Goal: Task Accomplishment & Management: Use online tool/utility

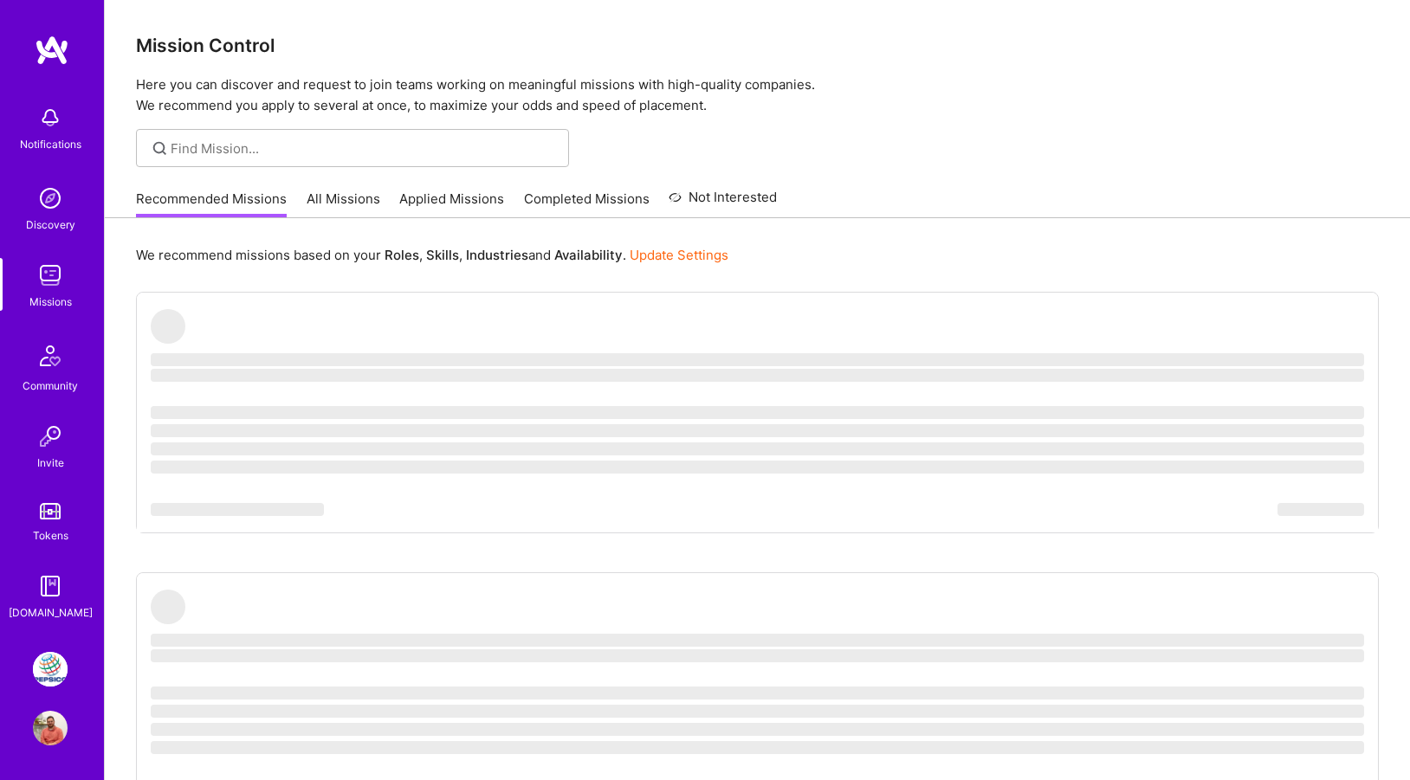
click at [49, 677] on img at bounding box center [50, 669] width 35 height 35
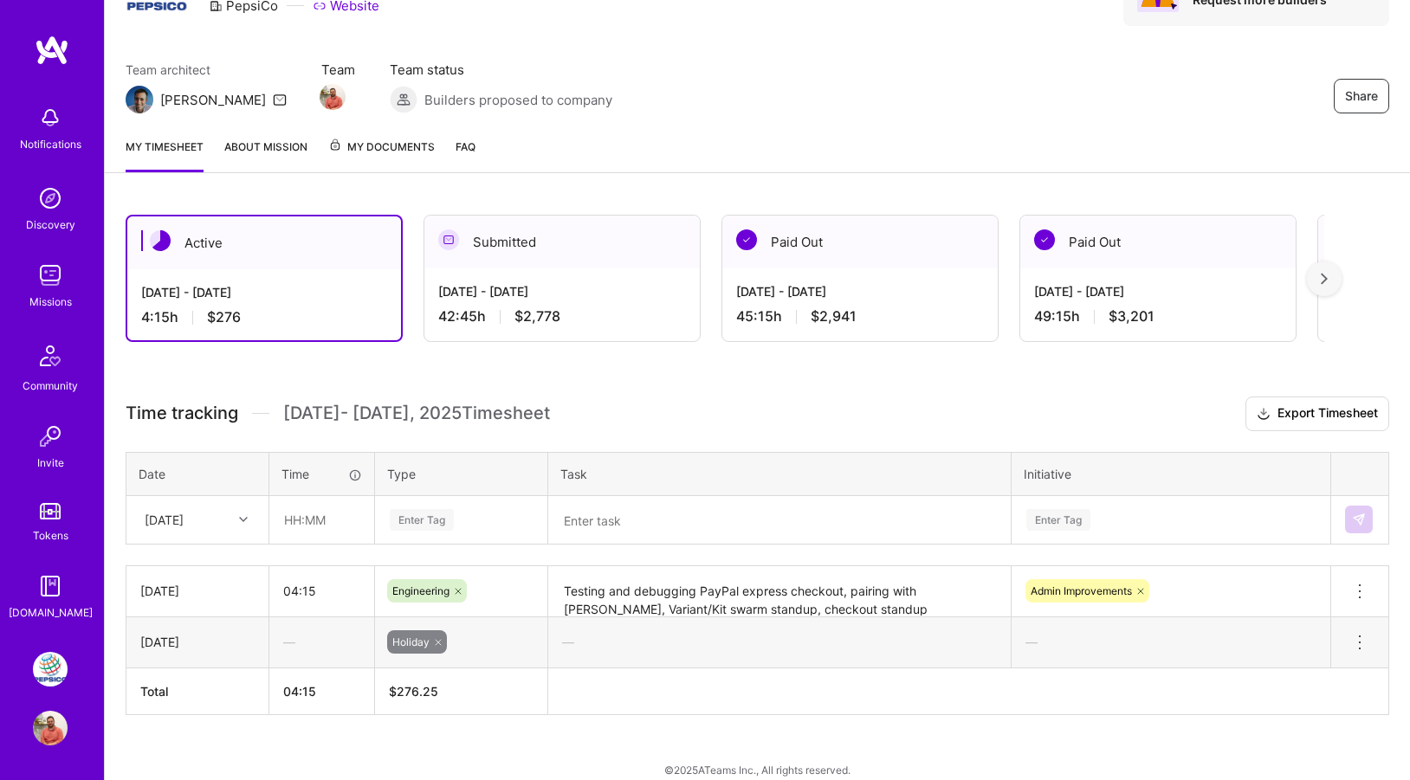
scroll to position [124, 0]
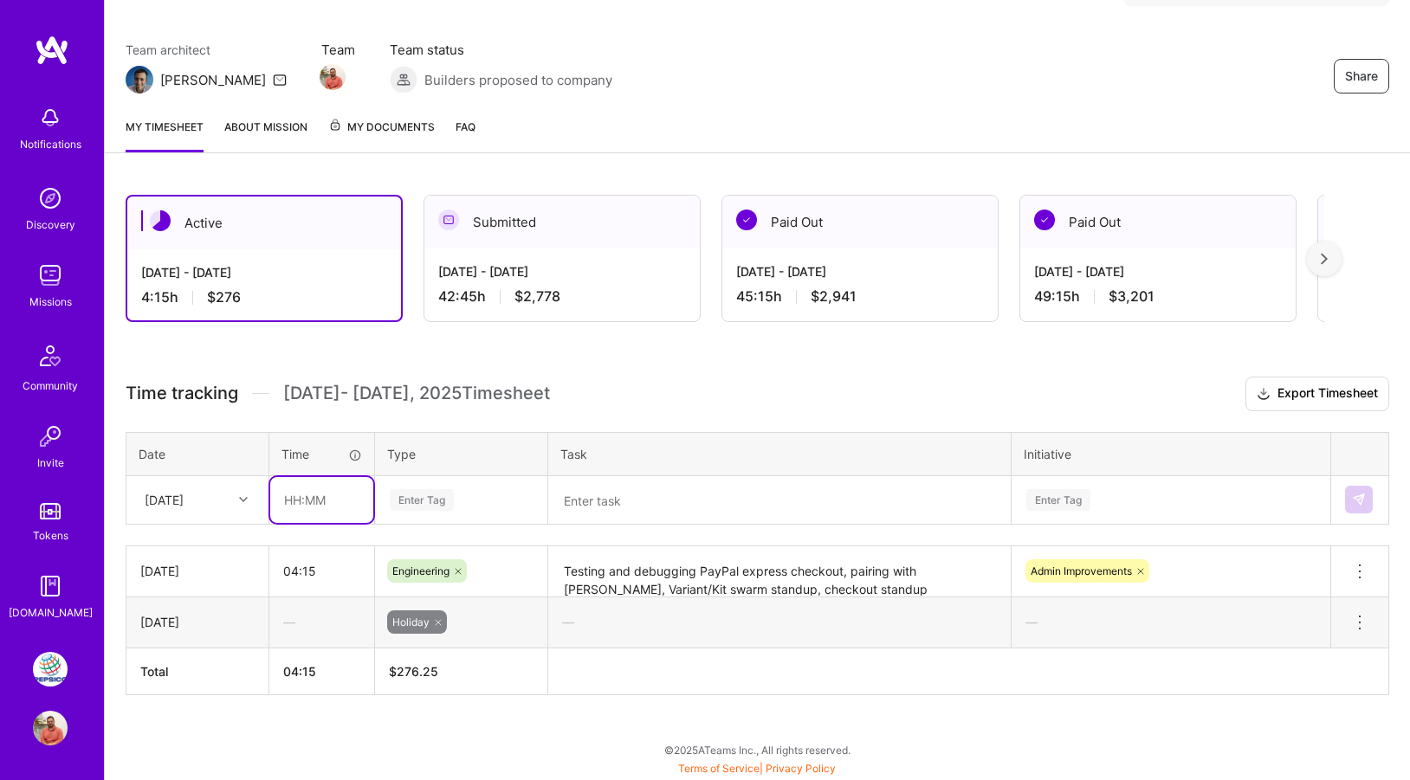
click at [319, 505] on input "text" at bounding box center [321, 500] width 103 height 46
type input "04:00"
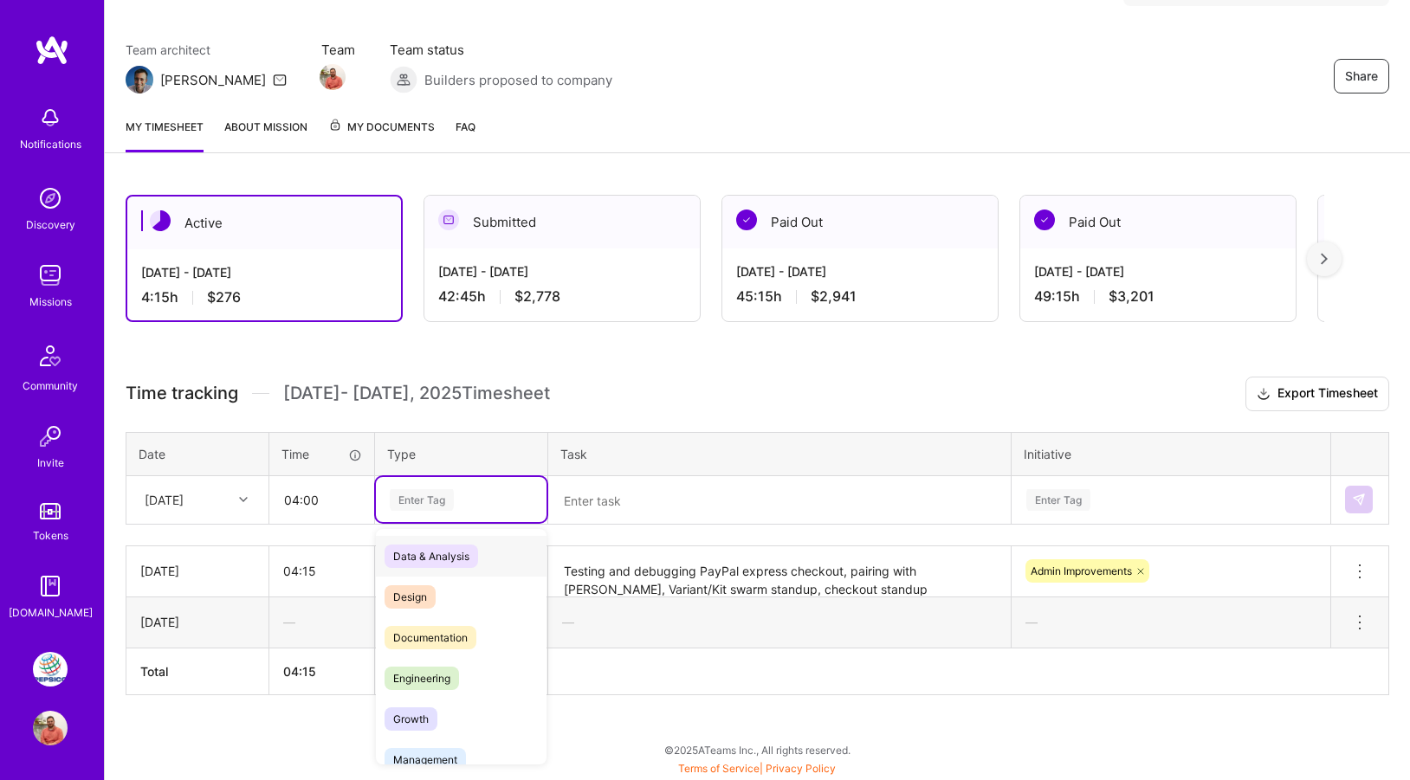
click at [436, 502] on div "Enter Tag" at bounding box center [422, 500] width 64 height 27
click at [431, 678] on span "Engineering" at bounding box center [422, 678] width 74 height 23
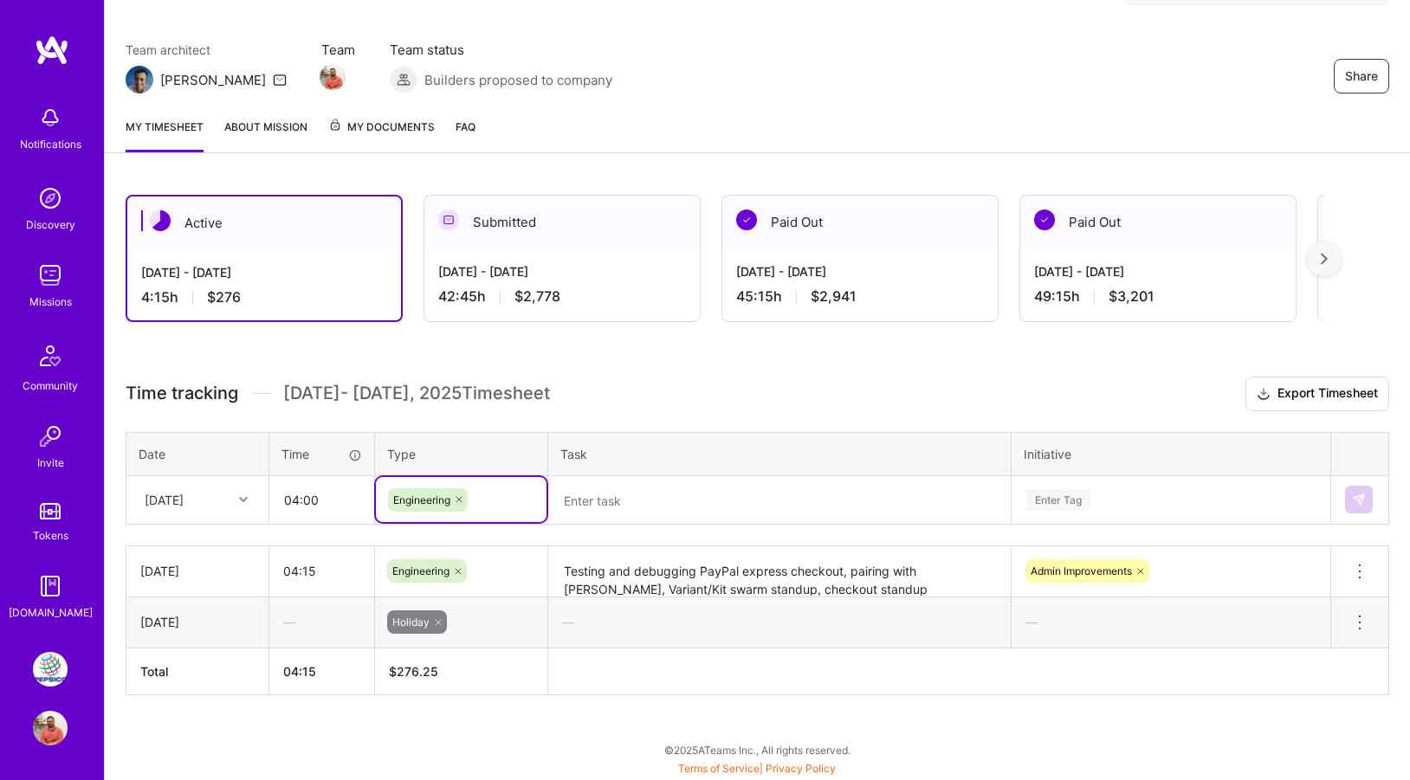
click at [644, 498] on textarea at bounding box center [779, 500] width 459 height 45
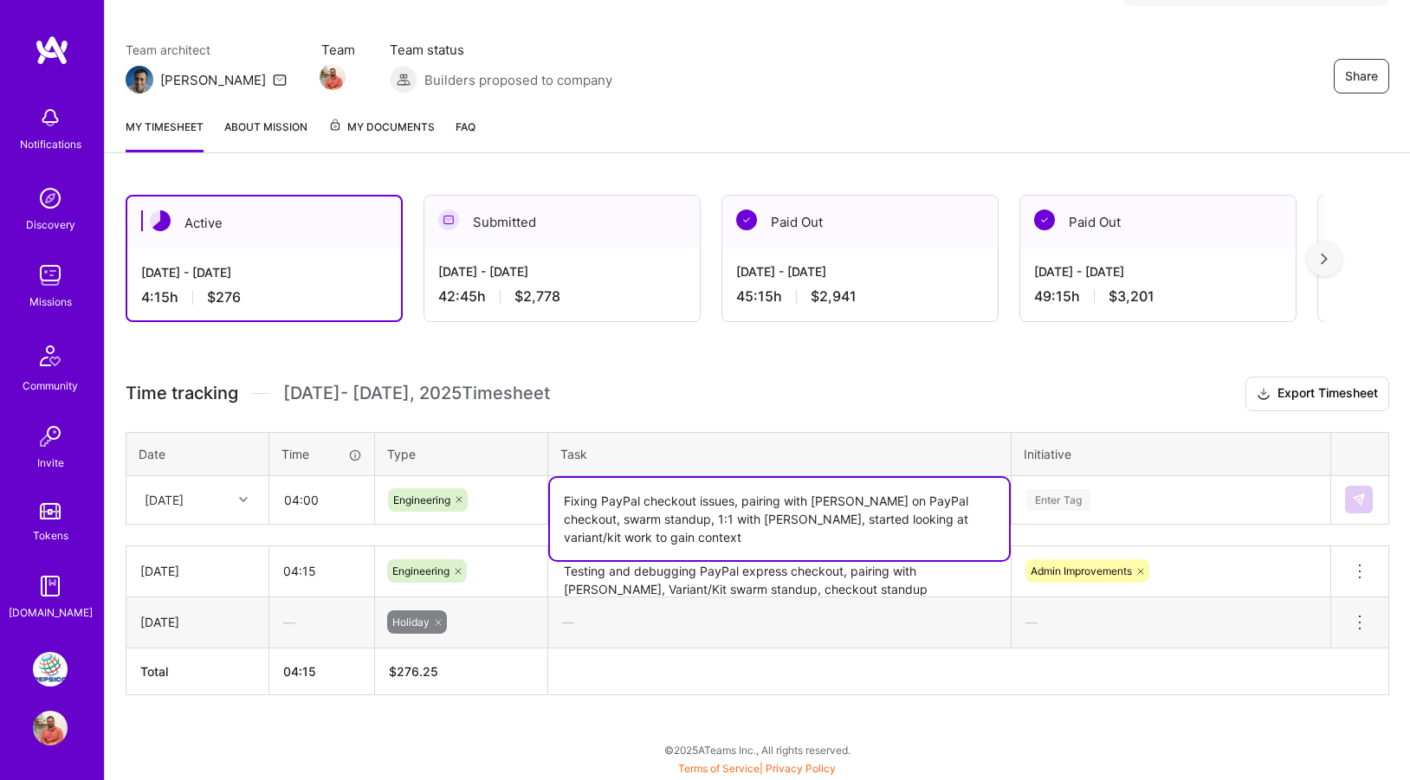
type textarea "Fixing PayPal checkout issues, pairing with [PERSON_NAME] on PayPal checkout, s…"
click at [1146, 504] on div "Enter Tag" at bounding box center [1171, 499] width 317 height 45
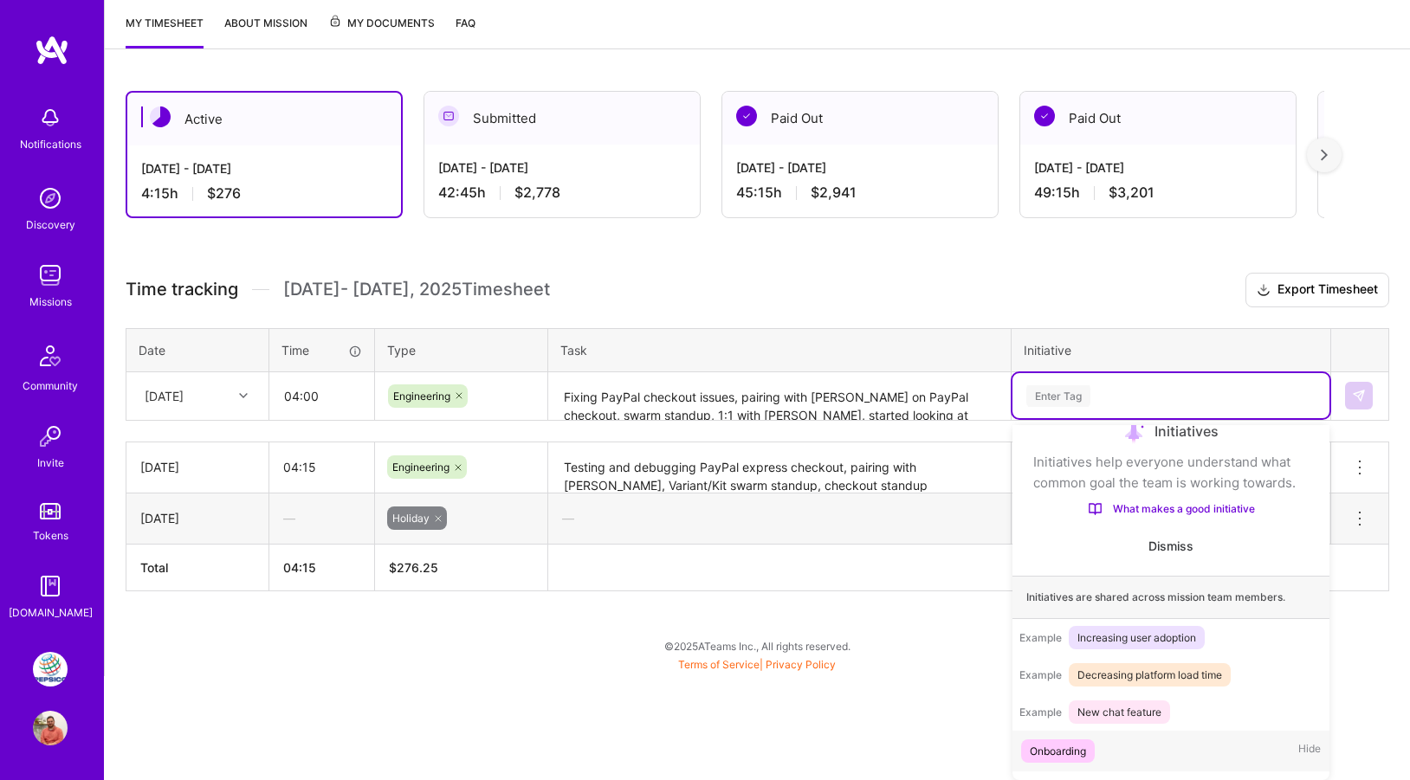
scroll to position [101, 0]
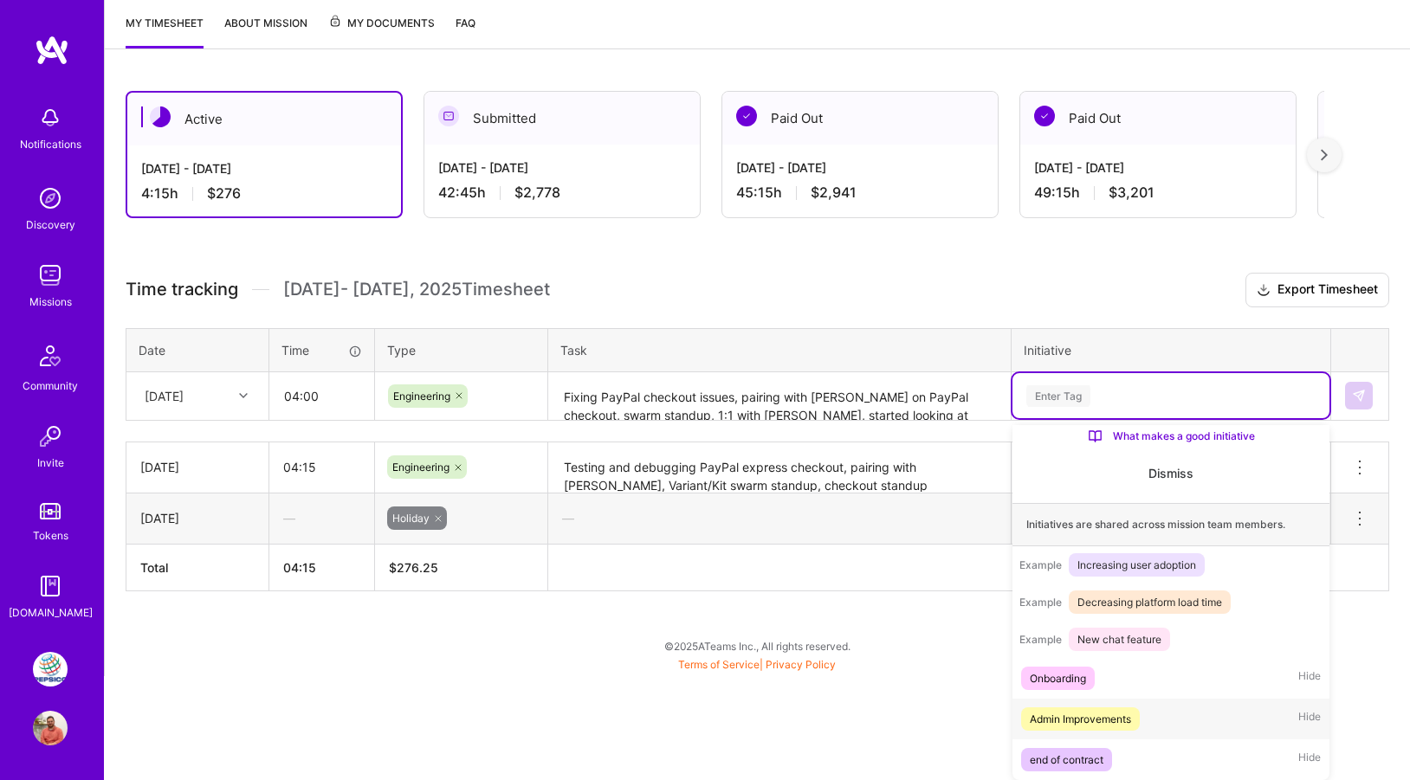
click at [1096, 714] on div "Admin Improvements" at bounding box center [1080, 719] width 101 height 18
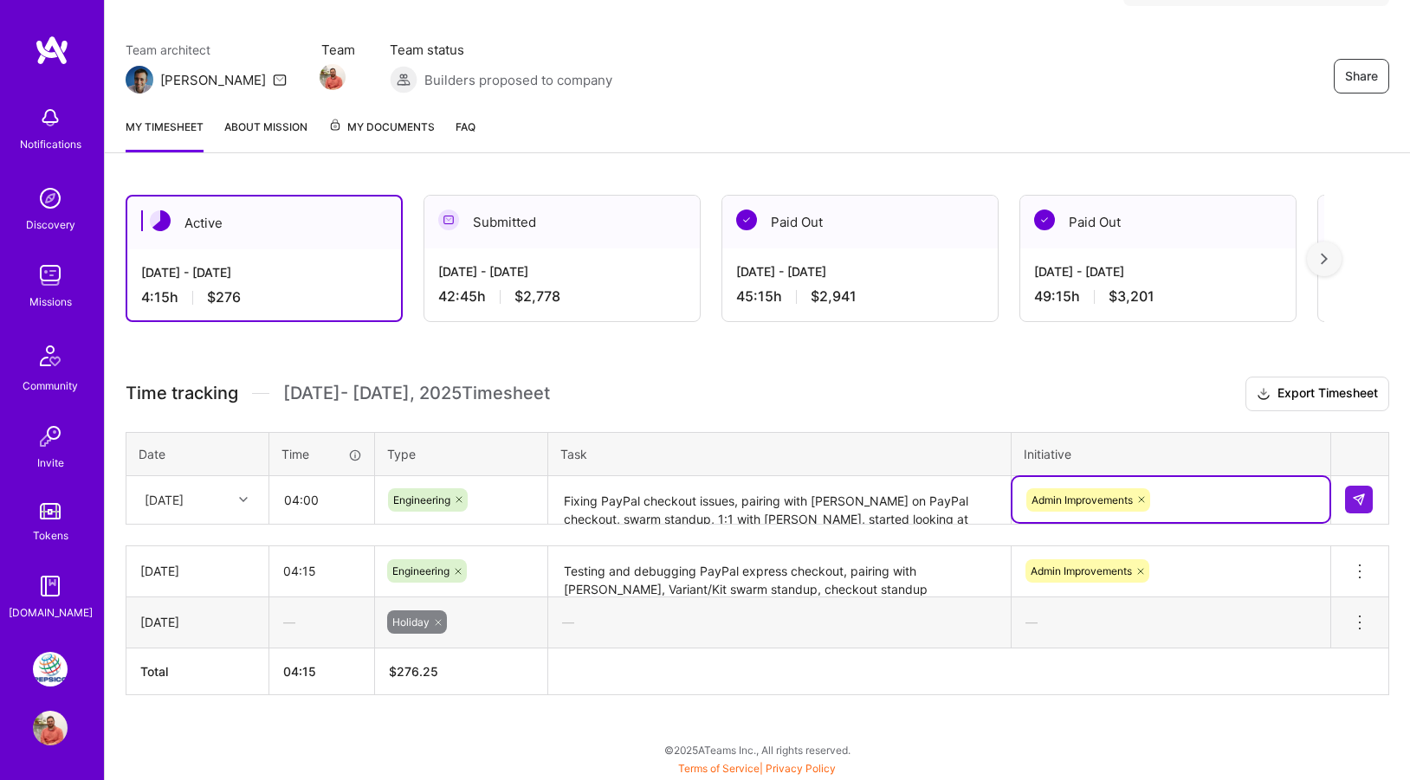
scroll to position [124, 0]
click at [1362, 502] on img at bounding box center [1359, 500] width 14 height 14
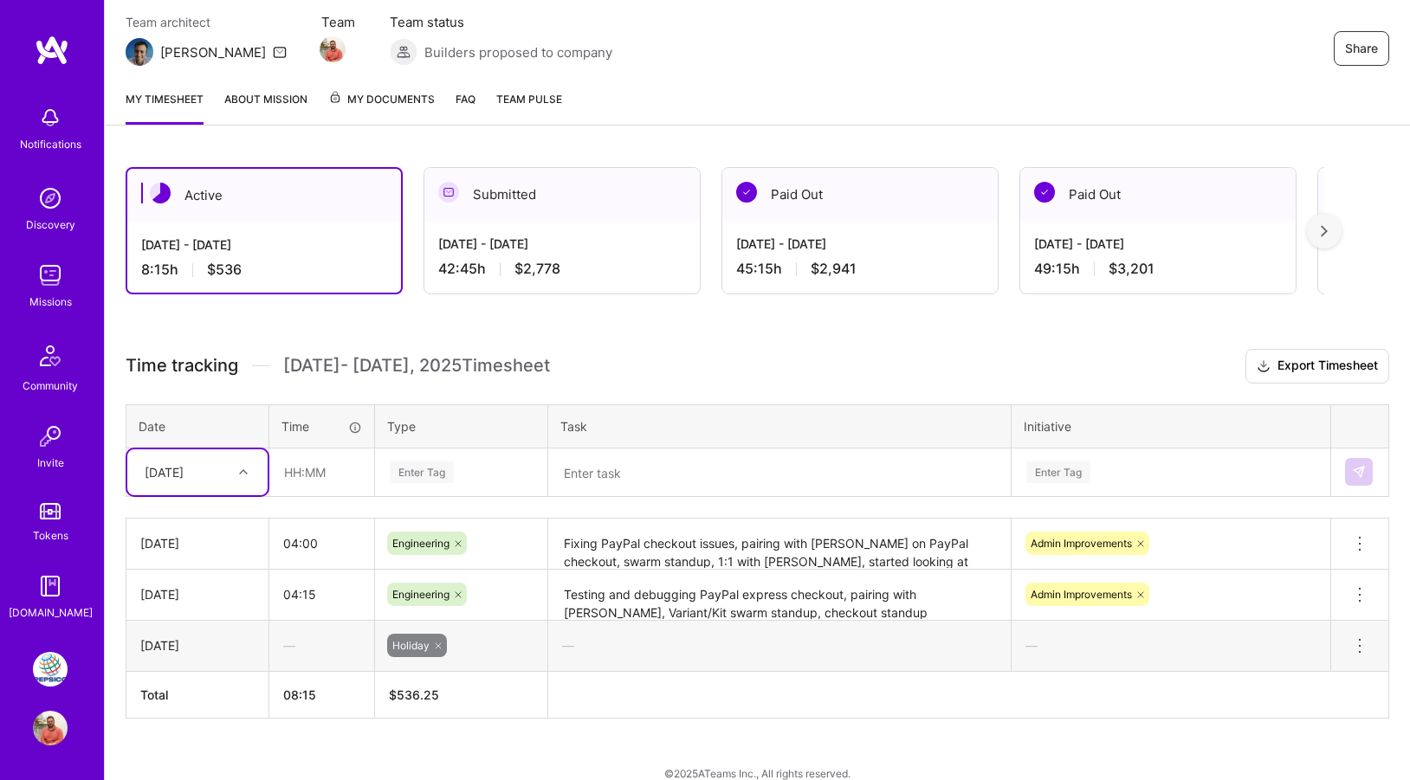
scroll to position [175, 0]
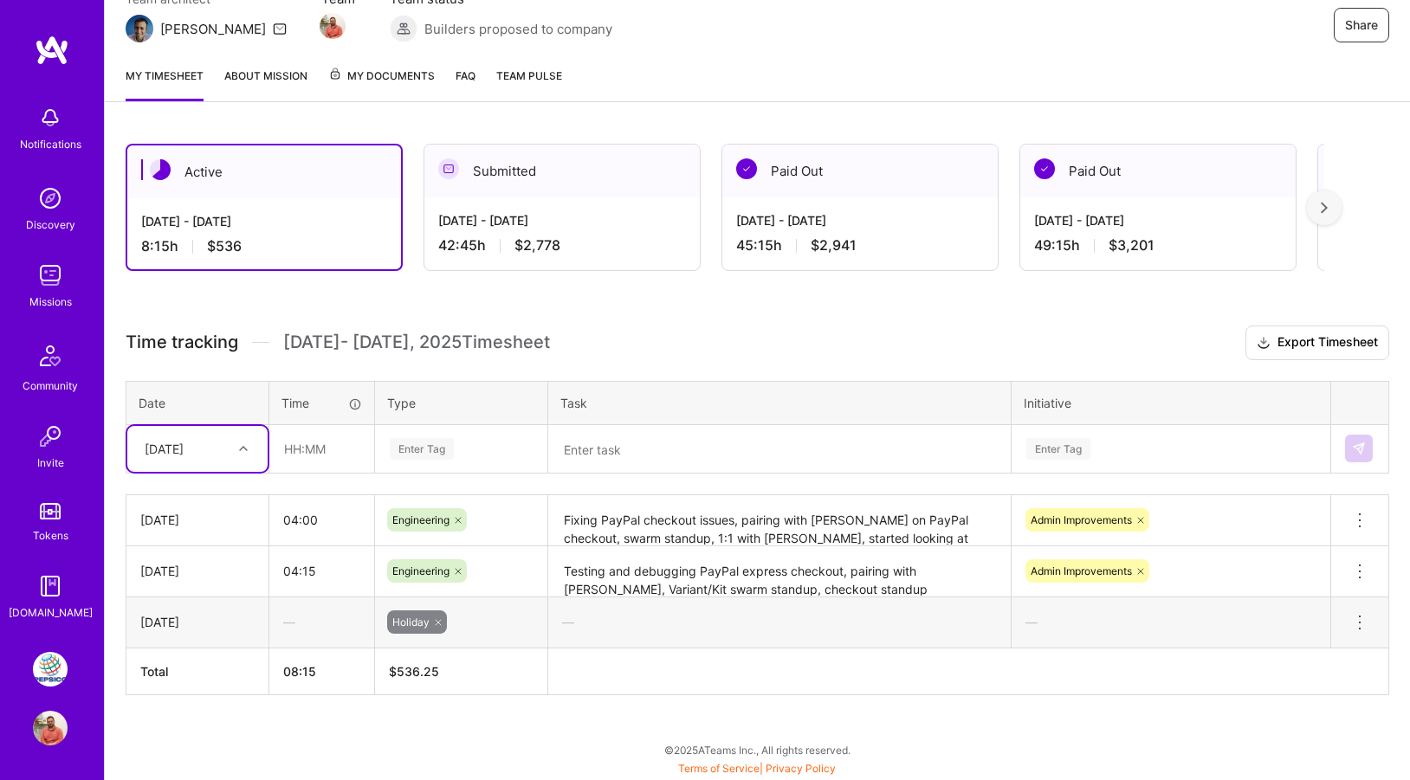
click at [526, 716] on div "Active [DATE] - [DATE] 8:15 h $536 Submitted [DATE] - [DATE] 42:45 h $2,778 Pai…" at bounding box center [757, 451] width 1305 height 657
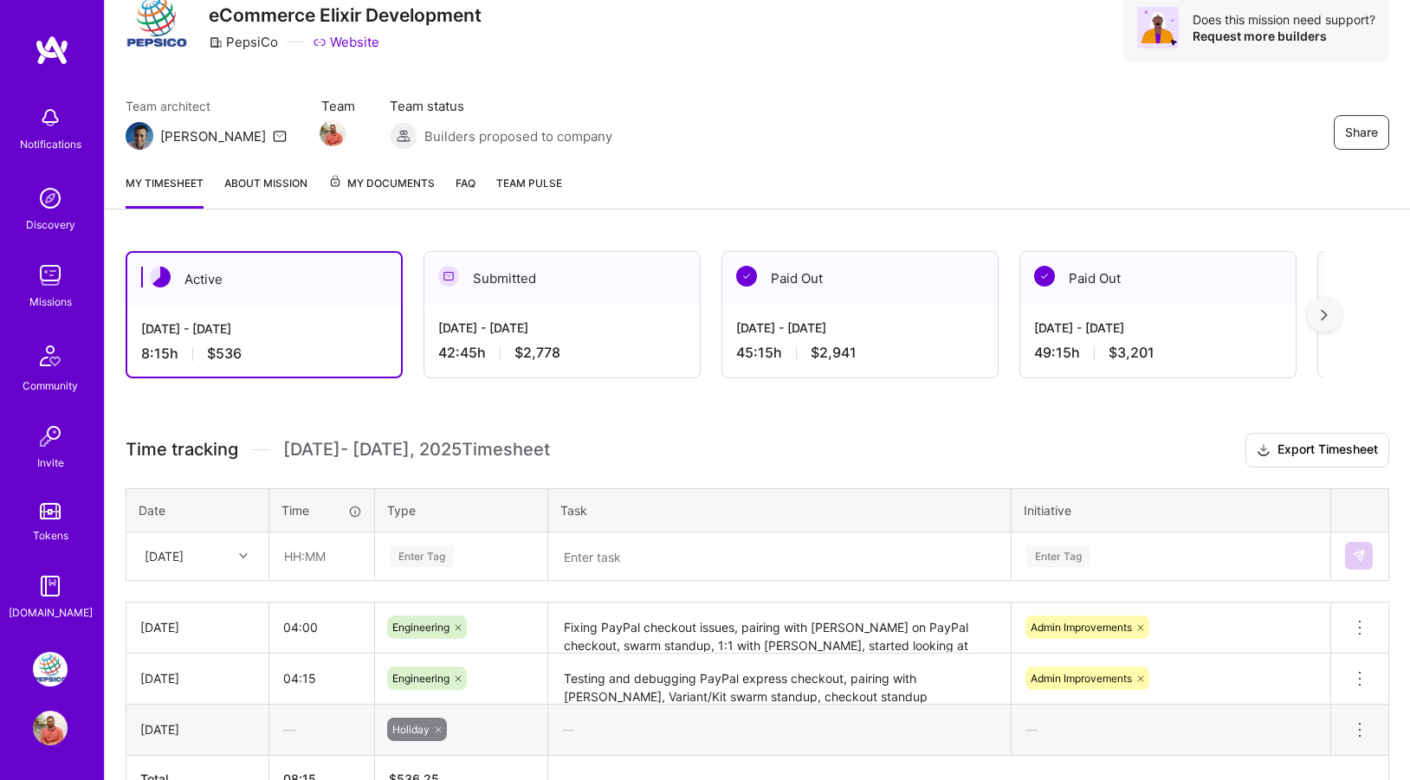
scroll to position [66, 0]
